Goal: Navigation & Orientation: Find specific page/section

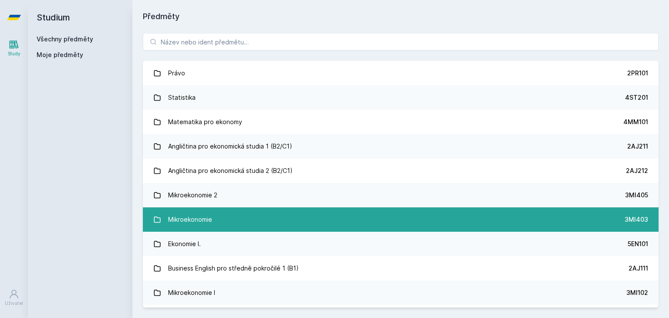
click at [235, 220] on link "Mikroekonomie 3MI403" at bounding box center [401, 219] width 516 height 24
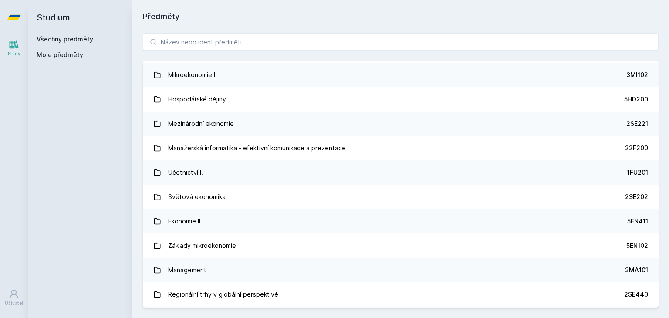
scroll to position [261, 0]
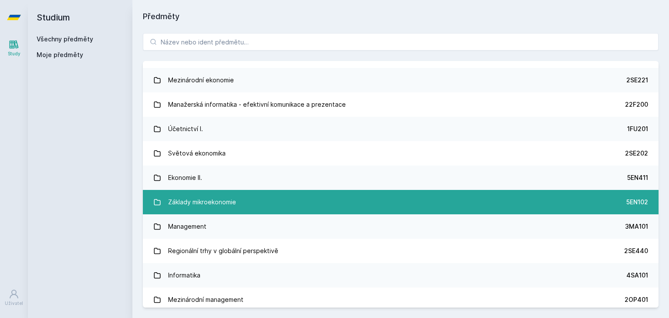
click at [223, 206] on div "Základy mikroekonomie" at bounding box center [202, 201] width 68 height 17
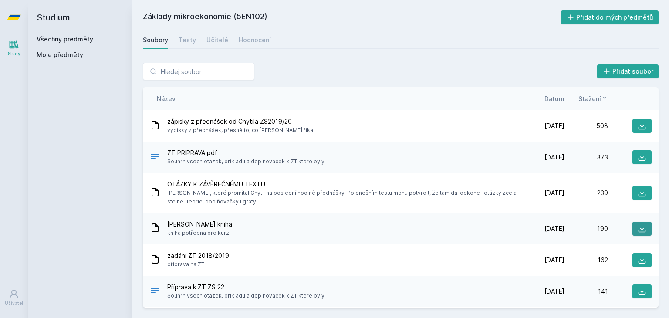
click at [638, 229] on icon at bounding box center [642, 228] width 9 height 9
